Goal: Check status

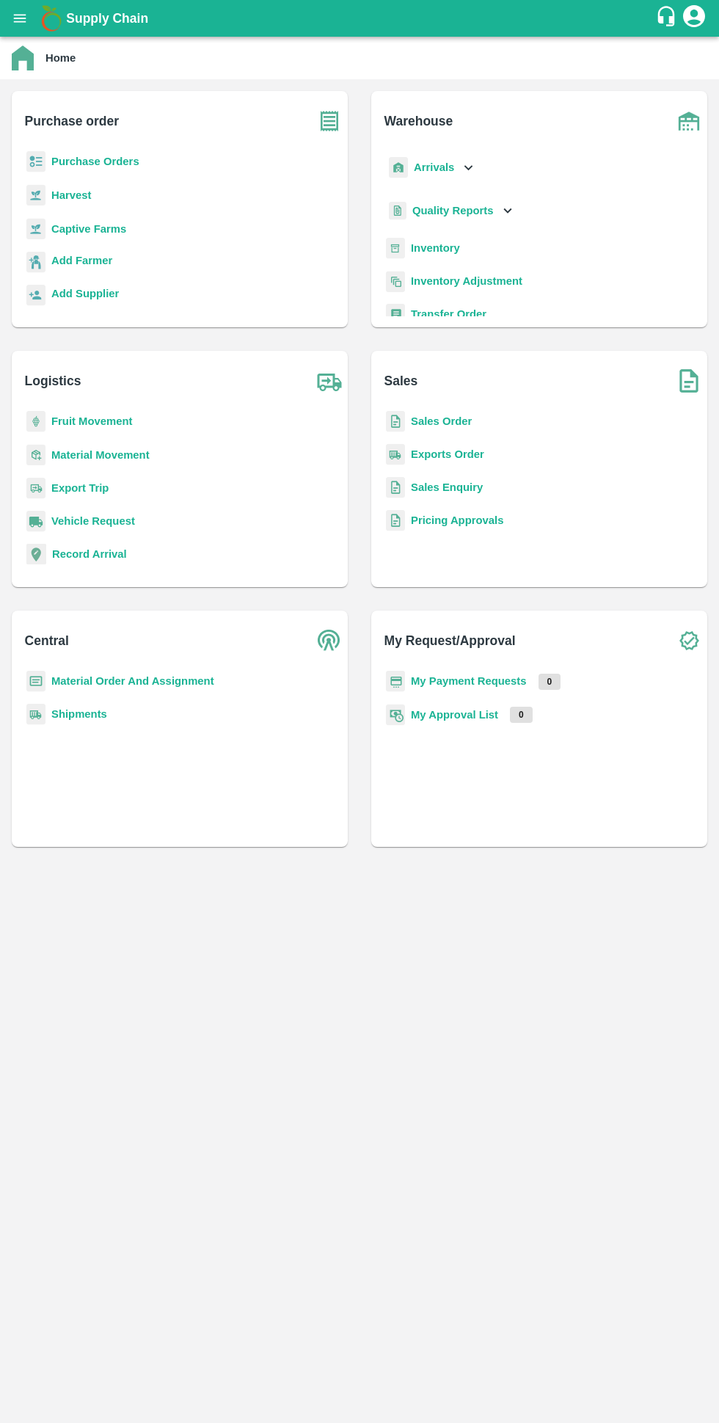
click at [493, 680] on b "My Payment Requests" at bounding box center [469, 681] width 116 height 12
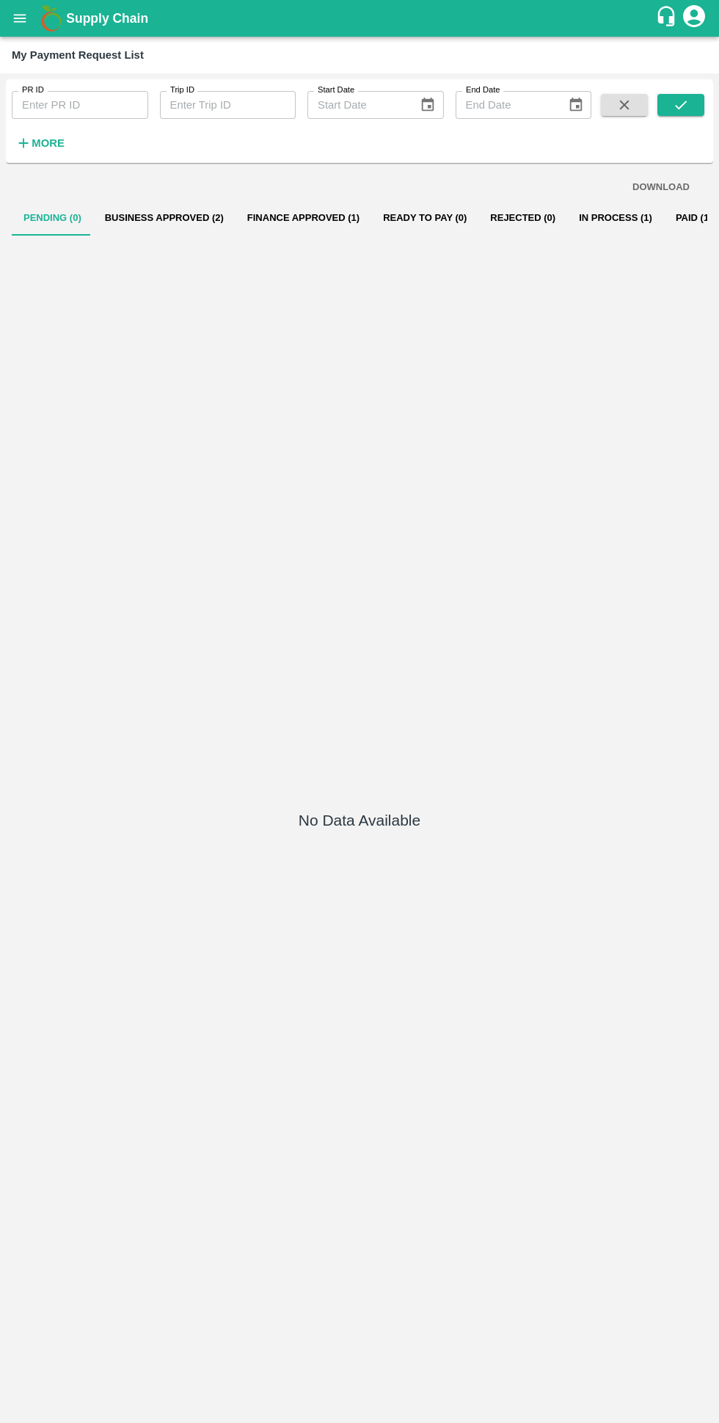
click at [156, 217] on button "Business Approved (2)" at bounding box center [164, 217] width 142 height 35
